Goal: Find specific page/section: Find specific page/section

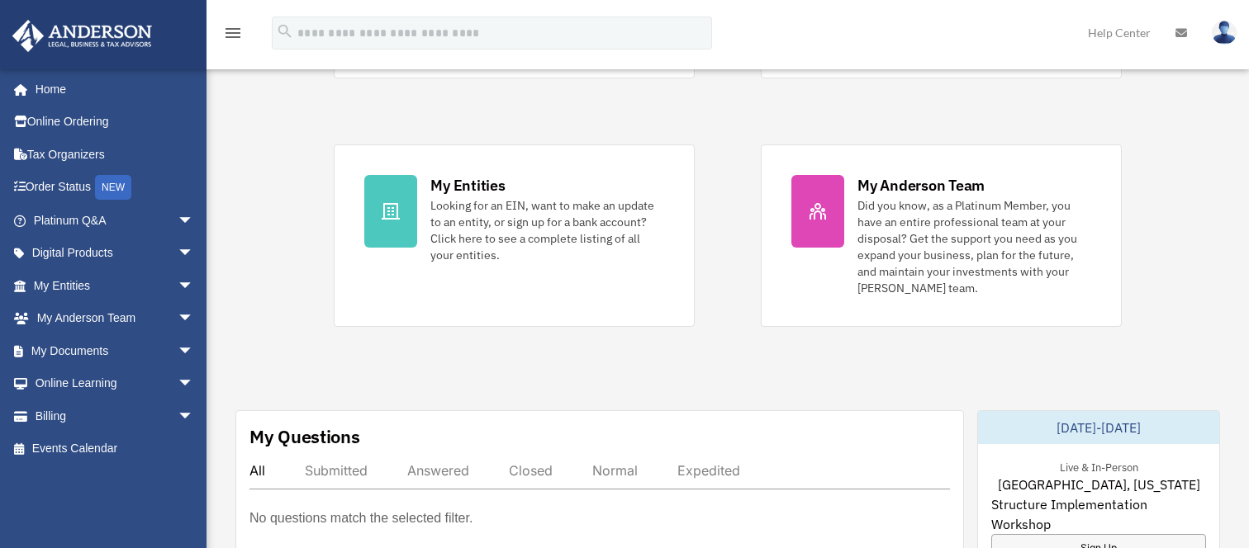
scroll to position [330, 0]
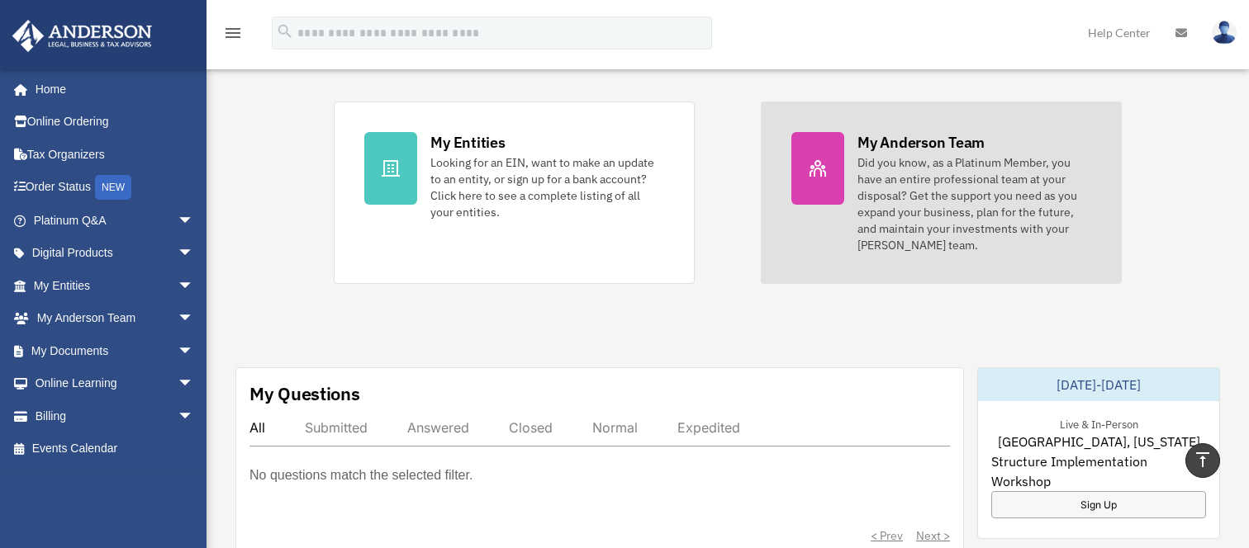
click at [947, 202] on div "Did you know, as a Platinum Member, you have an entire professional team at you…" at bounding box center [974, 203] width 234 height 99
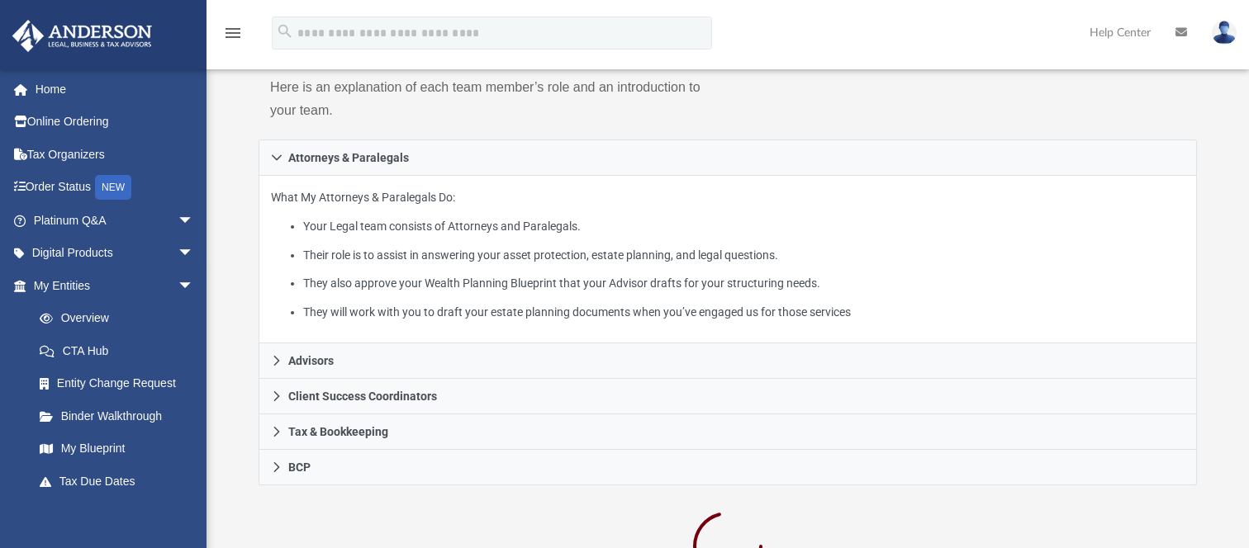
scroll to position [248, 0]
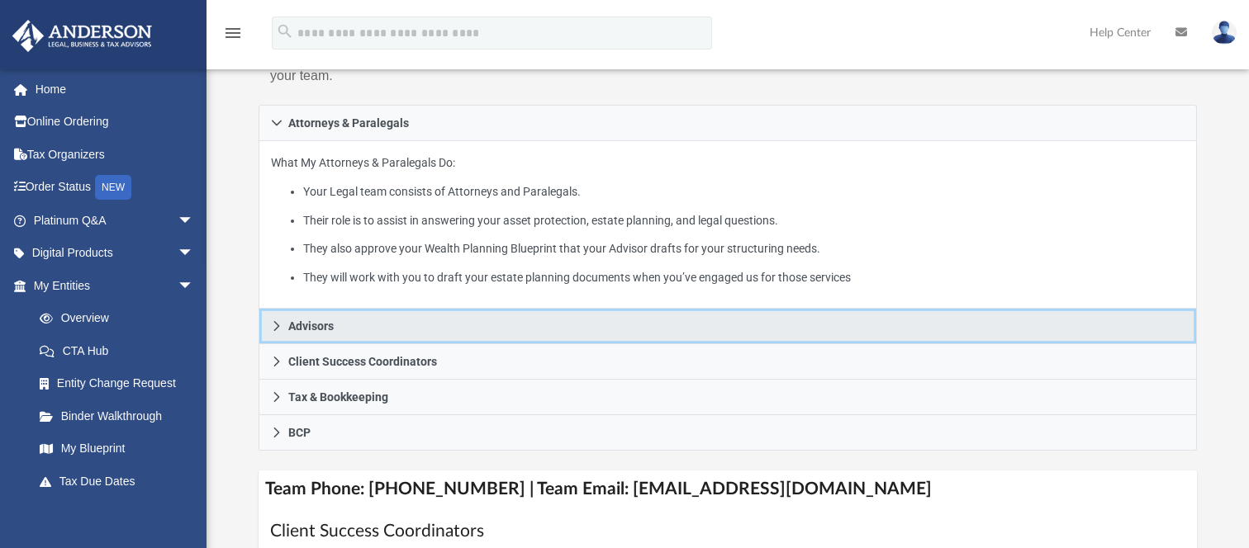
click at [330, 324] on span "Advisors" at bounding box center [310, 326] width 45 height 12
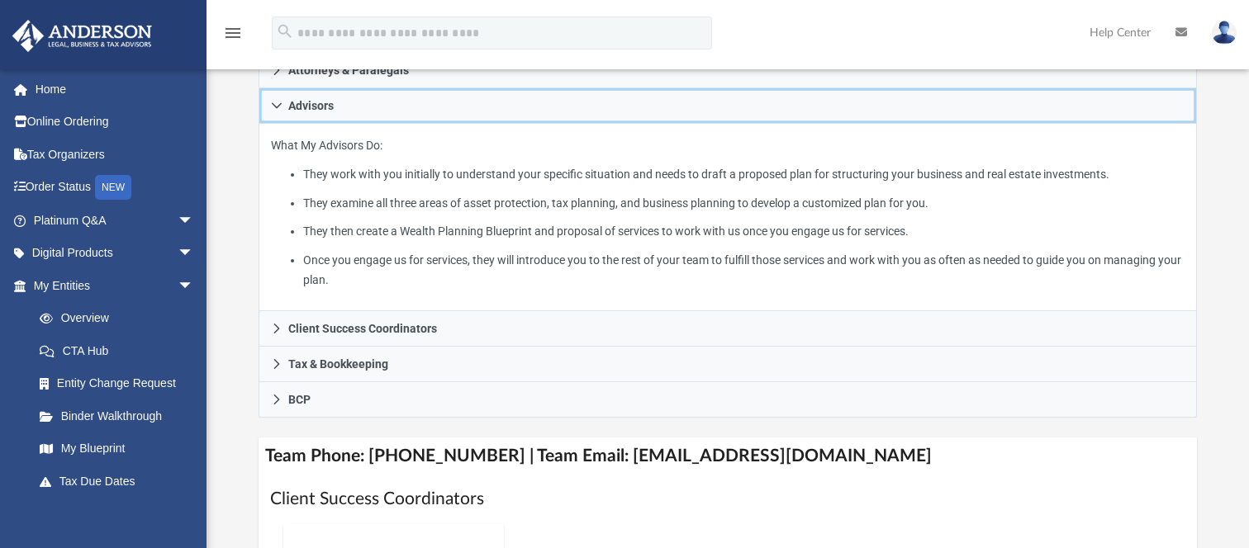
scroll to position [330, 0]
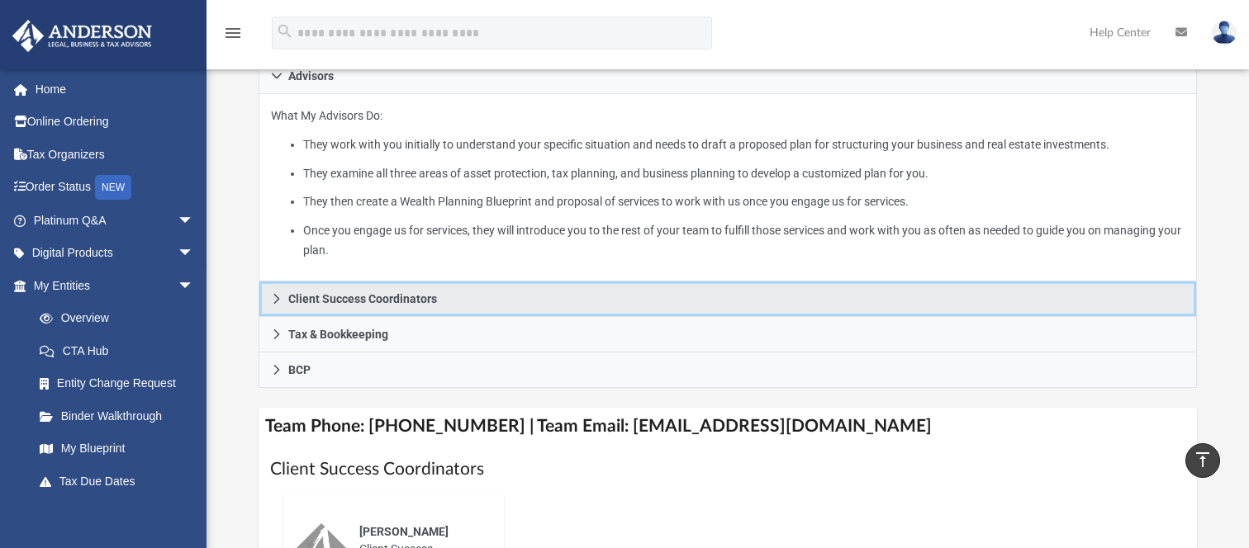
click at [433, 305] on span "Client Success Coordinators" at bounding box center [362, 299] width 149 height 12
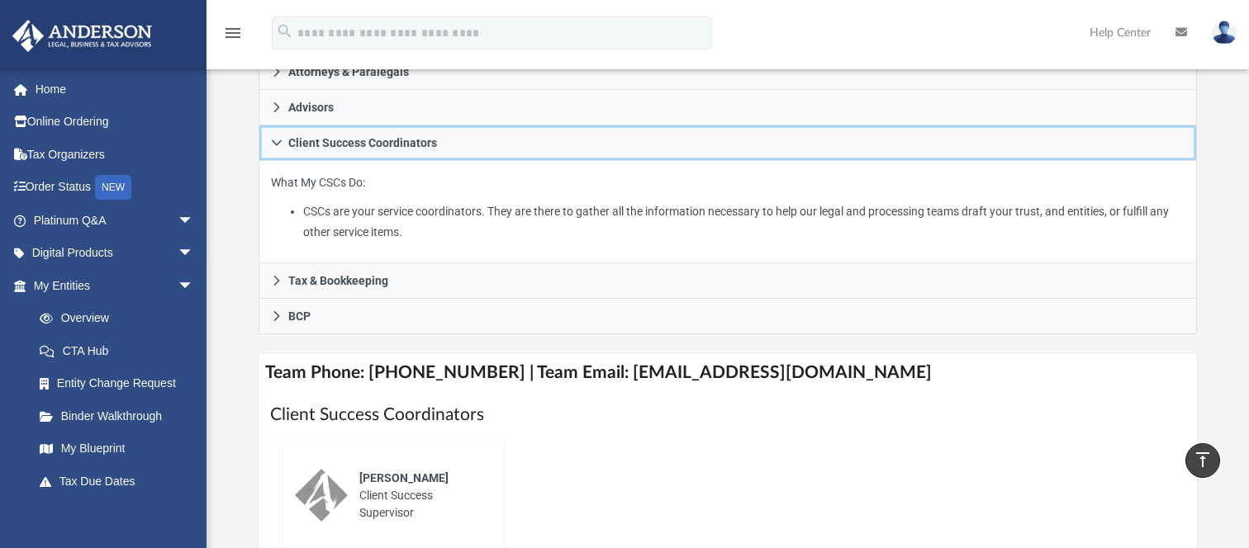
scroll to position [248, 0]
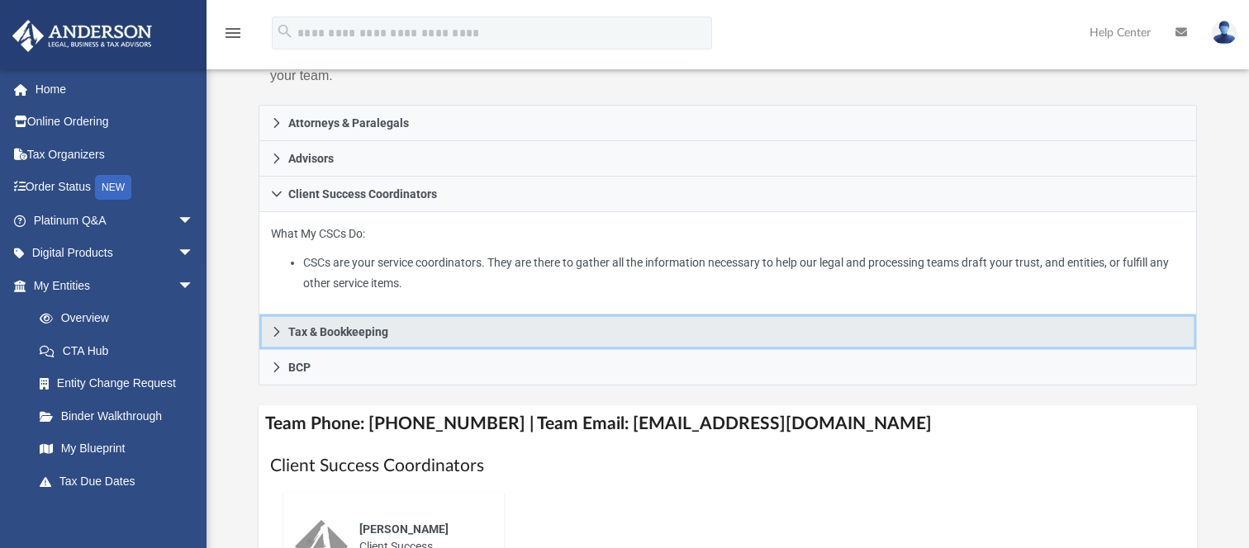
click at [374, 326] on span "Tax & Bookkeeping" at bounding box center [338, 332] width 100 height 12
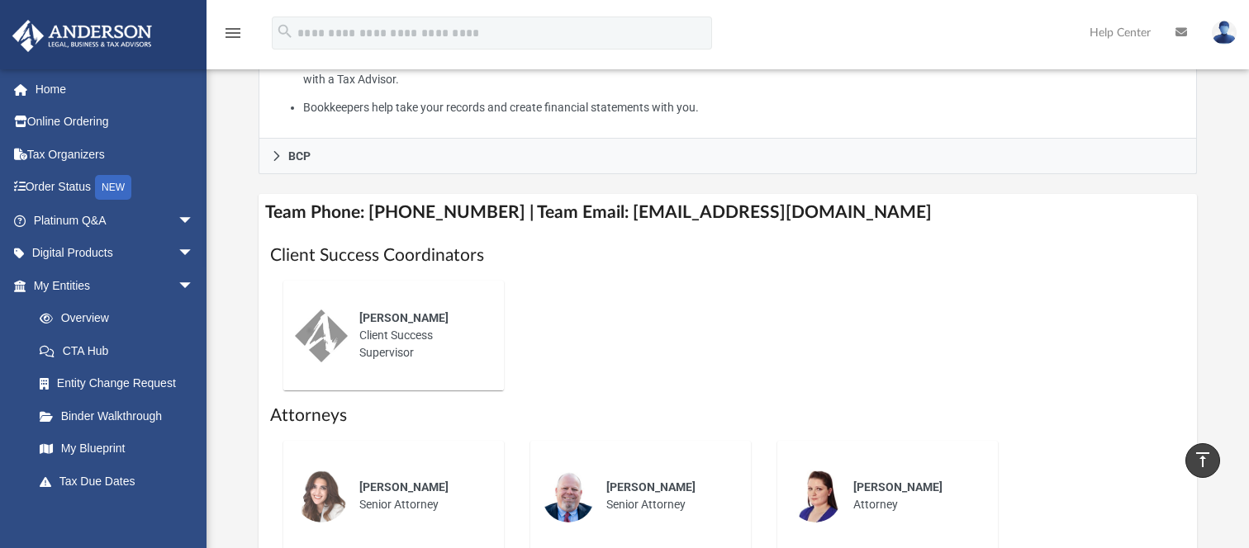
scroll to position [661, 0]
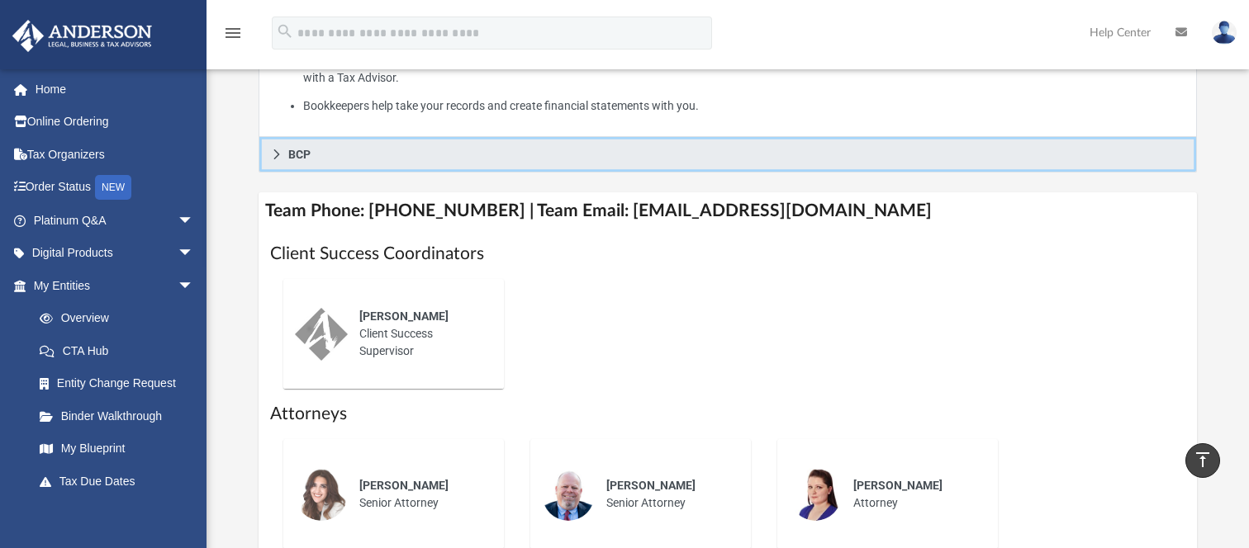
click at [318, 154] on link "BCP" at bounding box center [728, 155] width 938 height 36
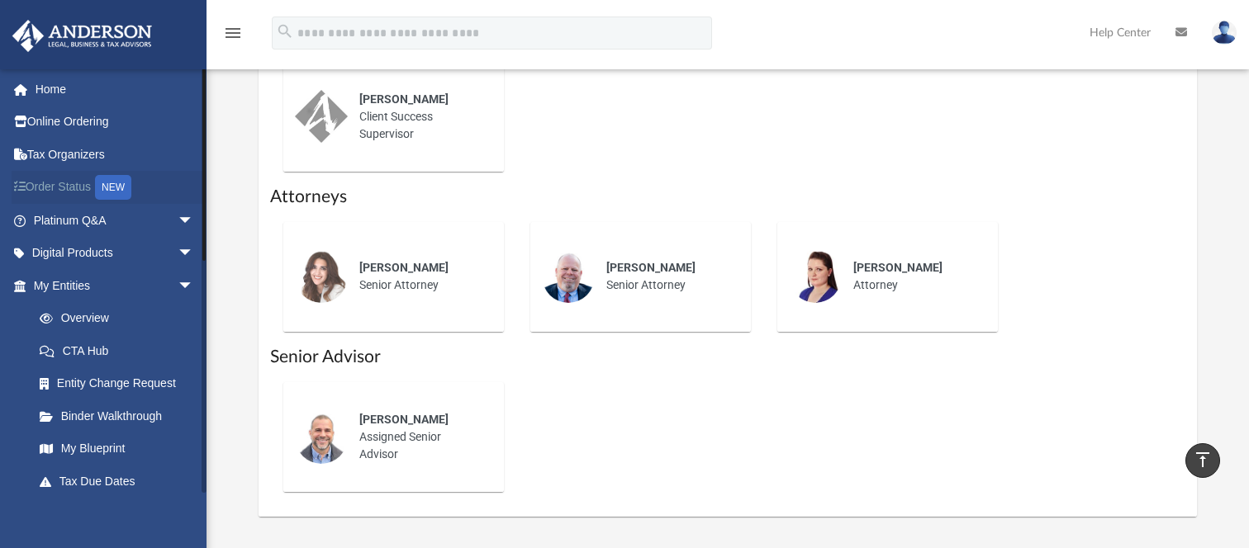
click at [57, 187] on link "Order Status NEW" at bounding box center [115, 188] width 207 height 34
